Goal: Task Accomplishment & Management: Manage account settings

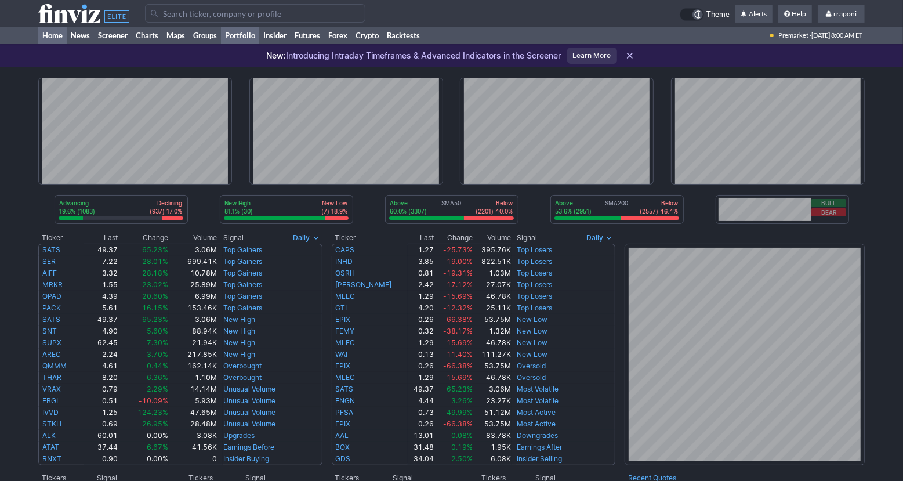
click at [257, 37] on link "Portfolio" at bounding box center [240, 35] width 38 height 17
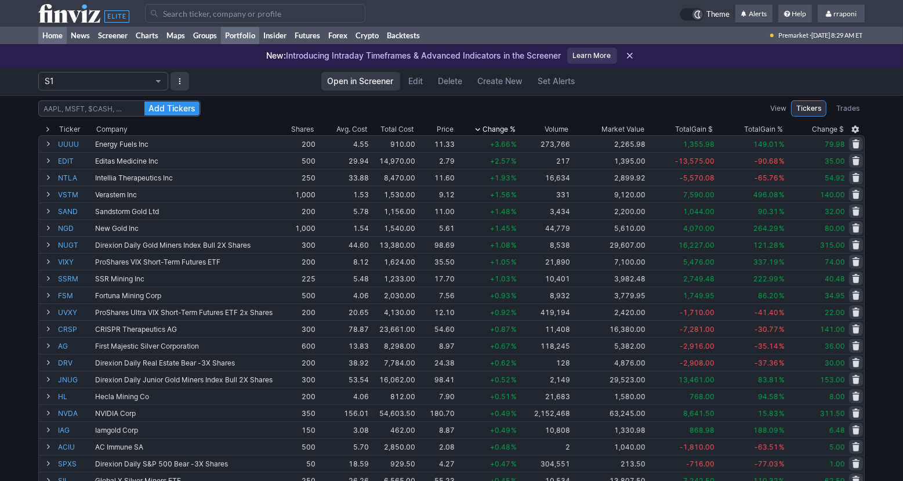
click at [63, 42] on link "Home" at bounding box center [52, 35] width 28 height 17
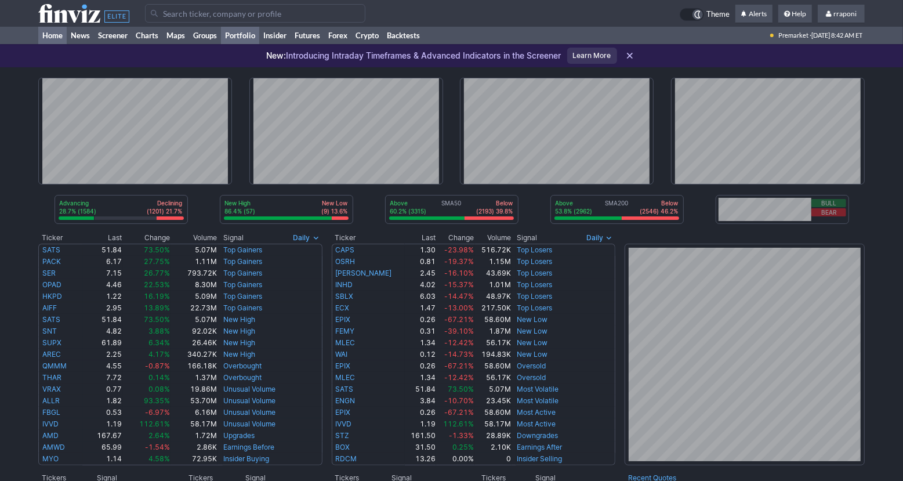
click at [242, 34] on link "Portfolio" at bounding box center [240, 35] width 38 height 17
